Goal: Browse casually

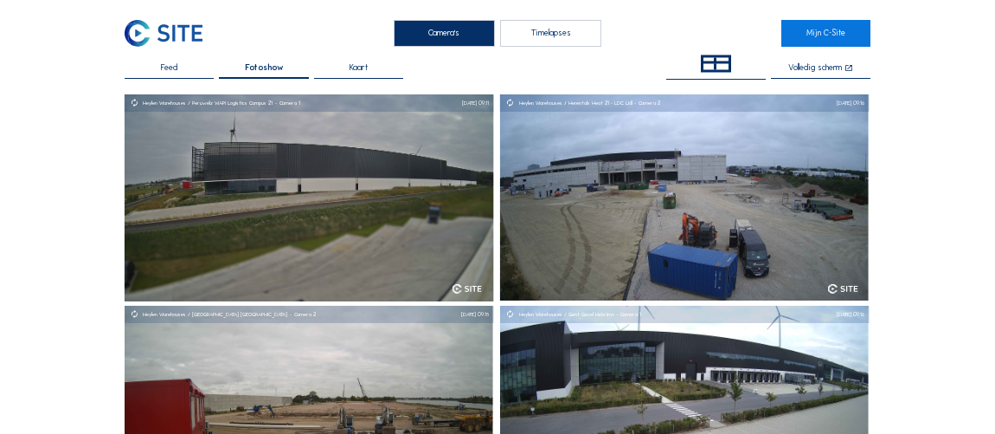
click at [834, 67] on div "Volledig scherm" at bounding box center [815, 69] width 54 height 10
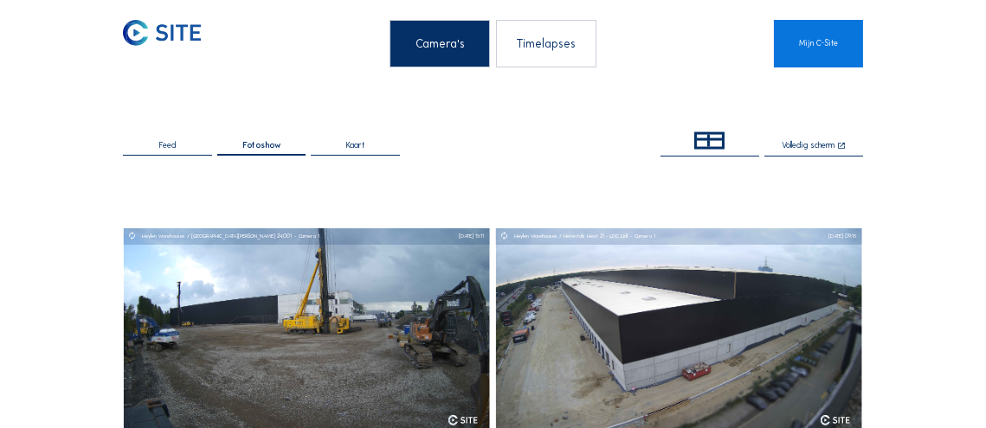
click at [811, 150] on div "Volledig scherm" at bounding box center [807, 147] width 53 height 10
